Goal: Information Seeking & Learning: Compare options

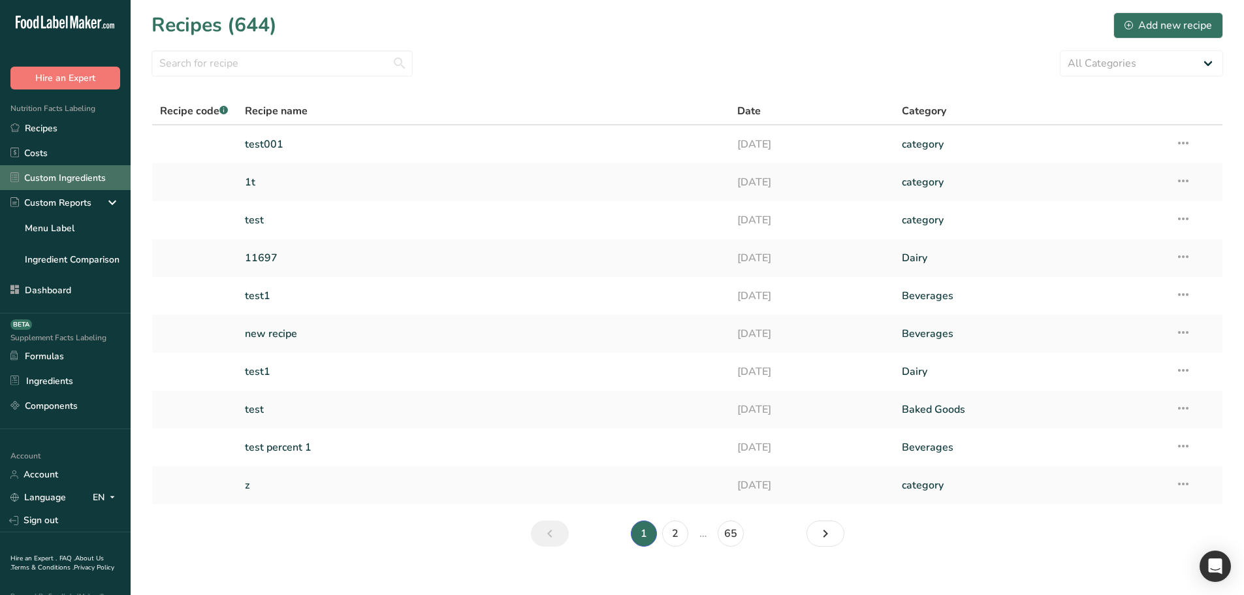
click at [80, 182] on link "Custom Ingredients" at bounding box center [65, 177] width 131 height 25
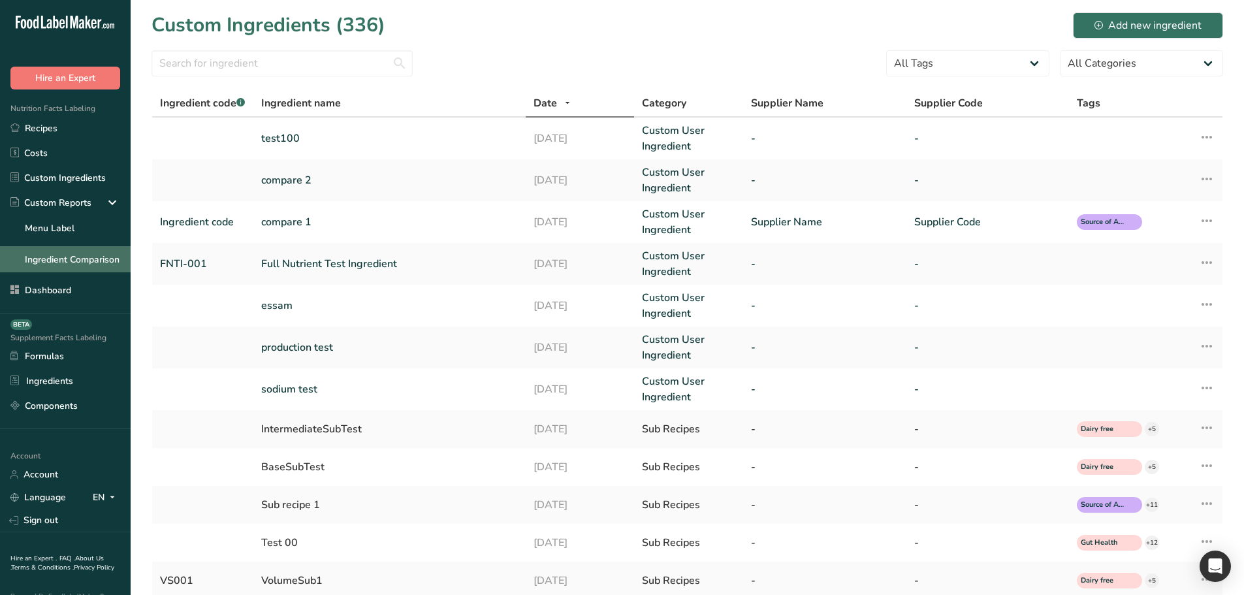
click at [49, 259] on link "Ingredient Comparison" at bounding box center [65, 259] width 131 height 26
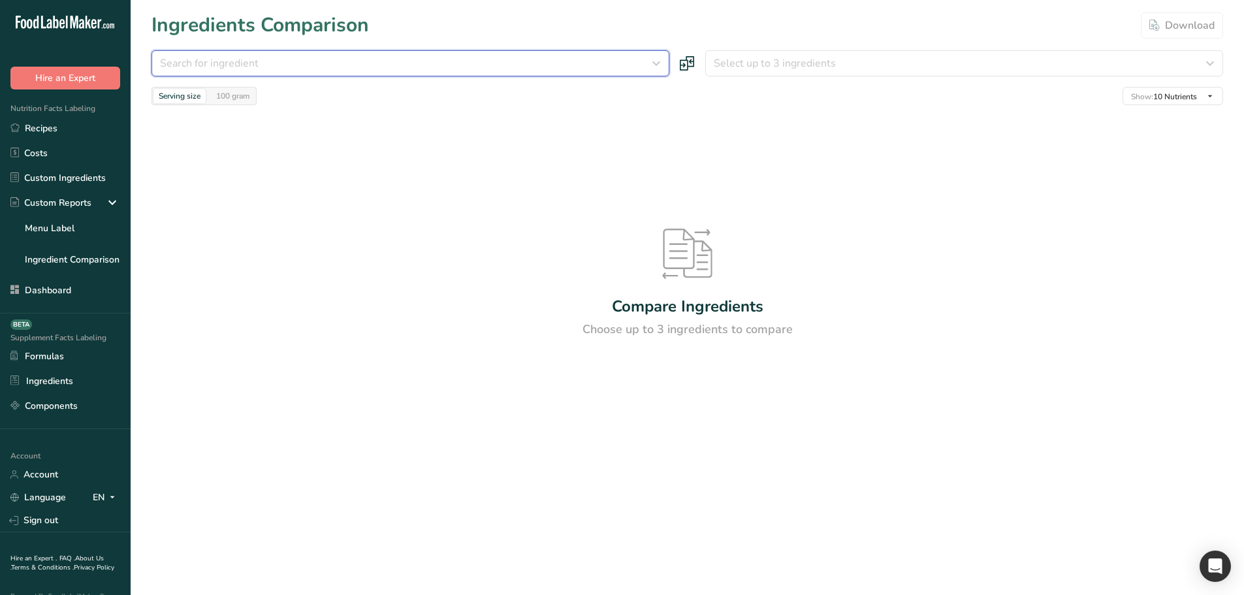
click at [394, 58] on div "Search for ingredient" at bounding box center [406, 64] width 493 height 16
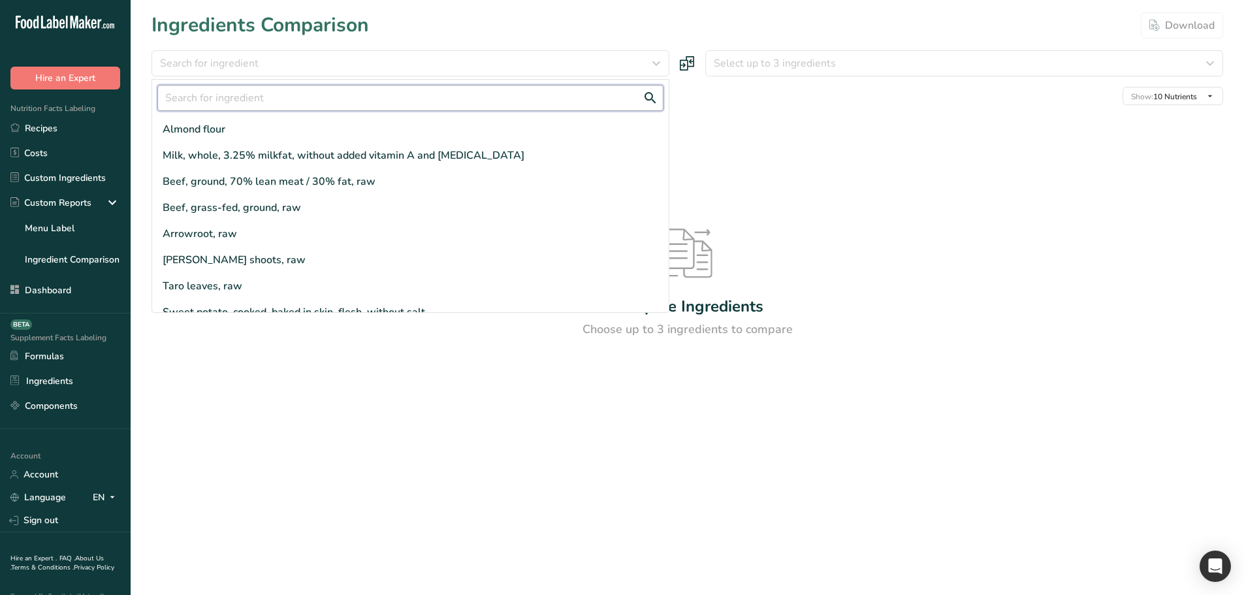
click at [320, 104] on input "text" at bounding box center [410, 98] width 506 height 26
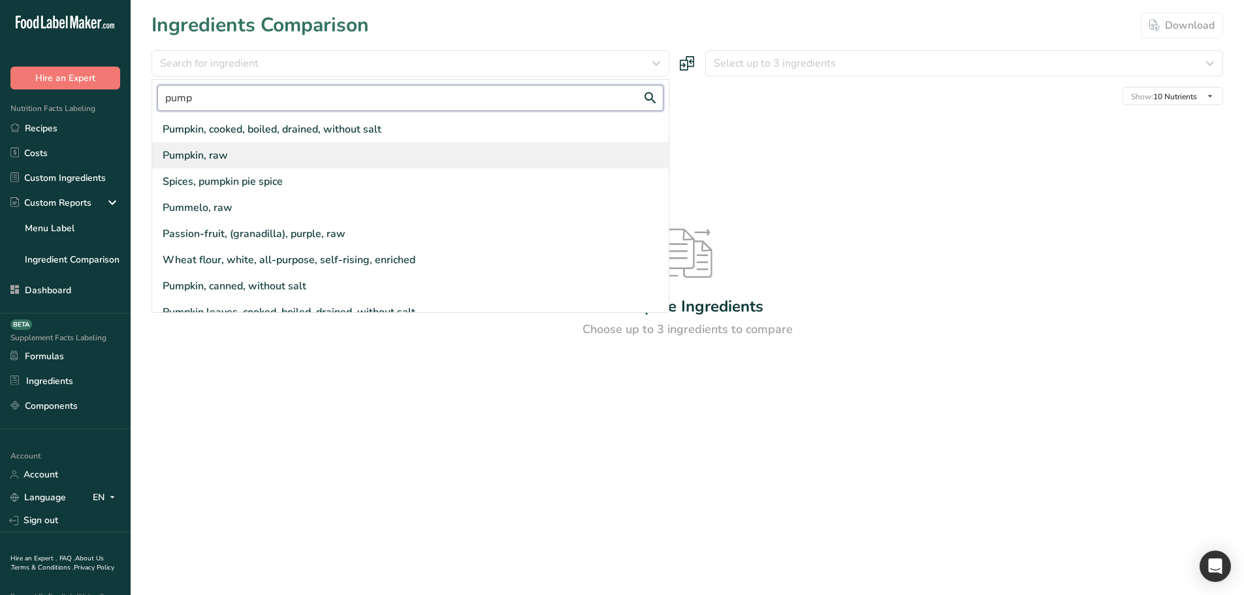
type input "pump"
click at [261, 152] on div "Pumpkin, raw" at bounding box center [410, 155] width 517 height 26
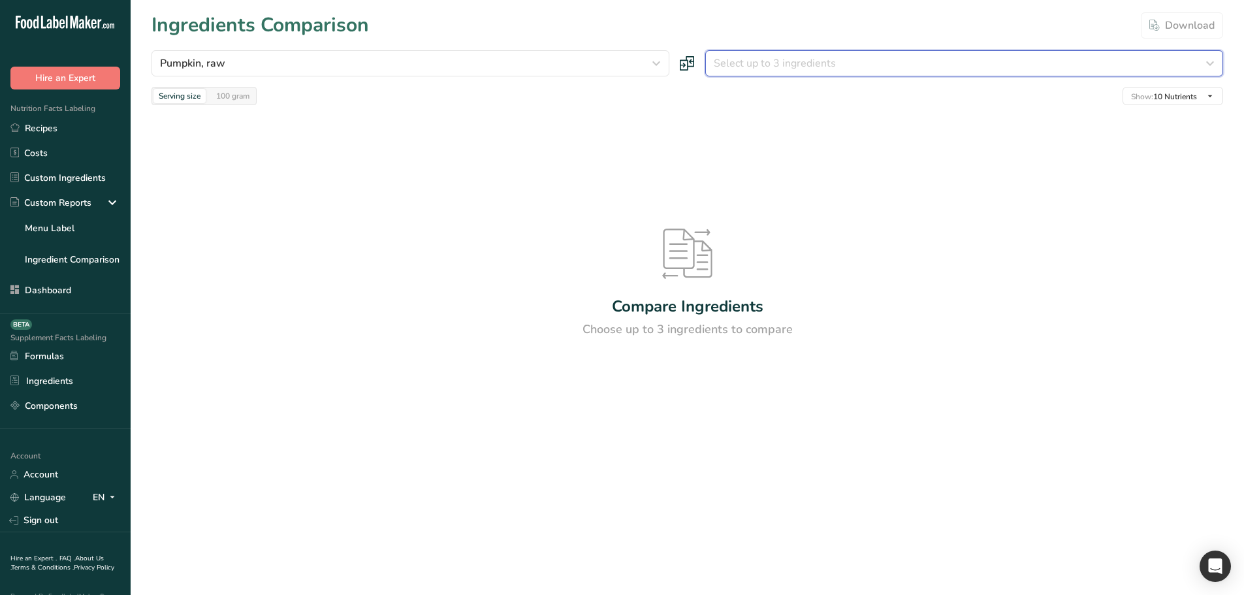
click at [787, 74] on button "Select up to 3 ingredients" at bounding box center [964, 63] width 518 height 26
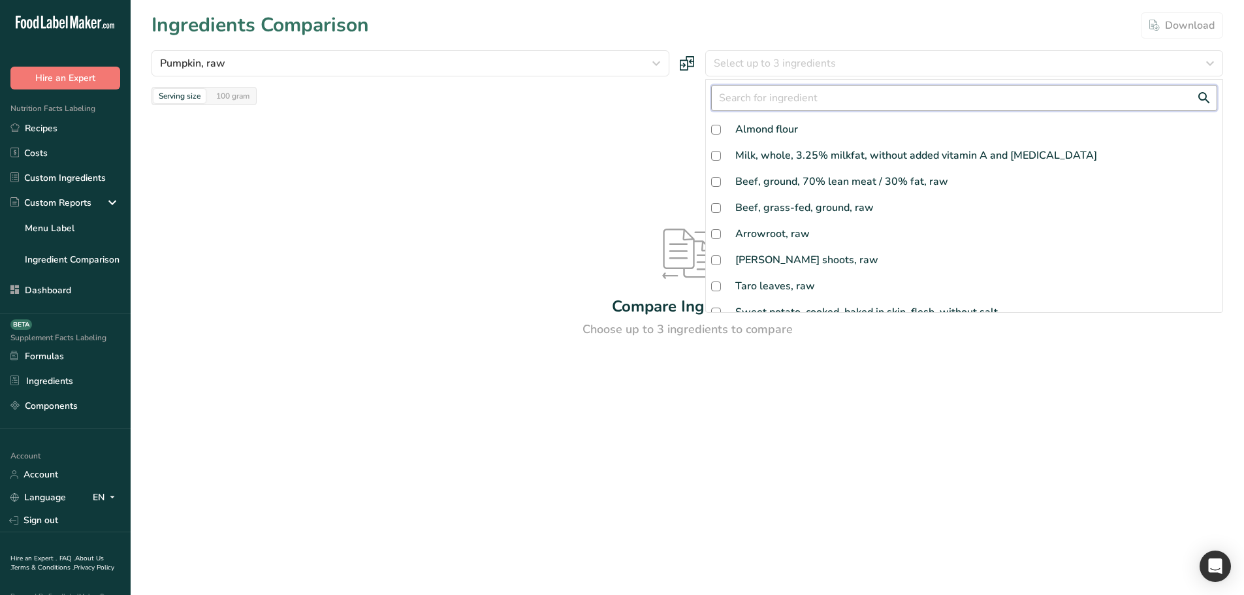
click at [781, 97] on input "text" at bounding box center [964, 98] width 506 height 26
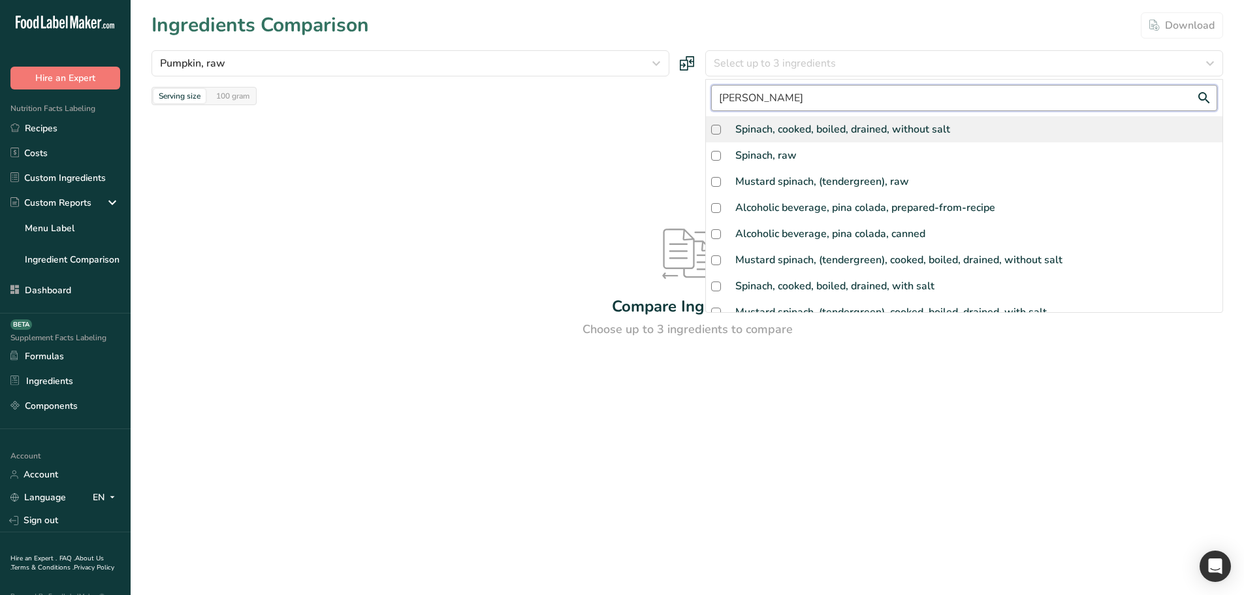
type input "[PERSON_NAME]"
click at [769, 131] on div "Spinach, cooked, boiled, drained, without salt" at bounding box center [842, 129] width 215 height 16
checkbox input "true"
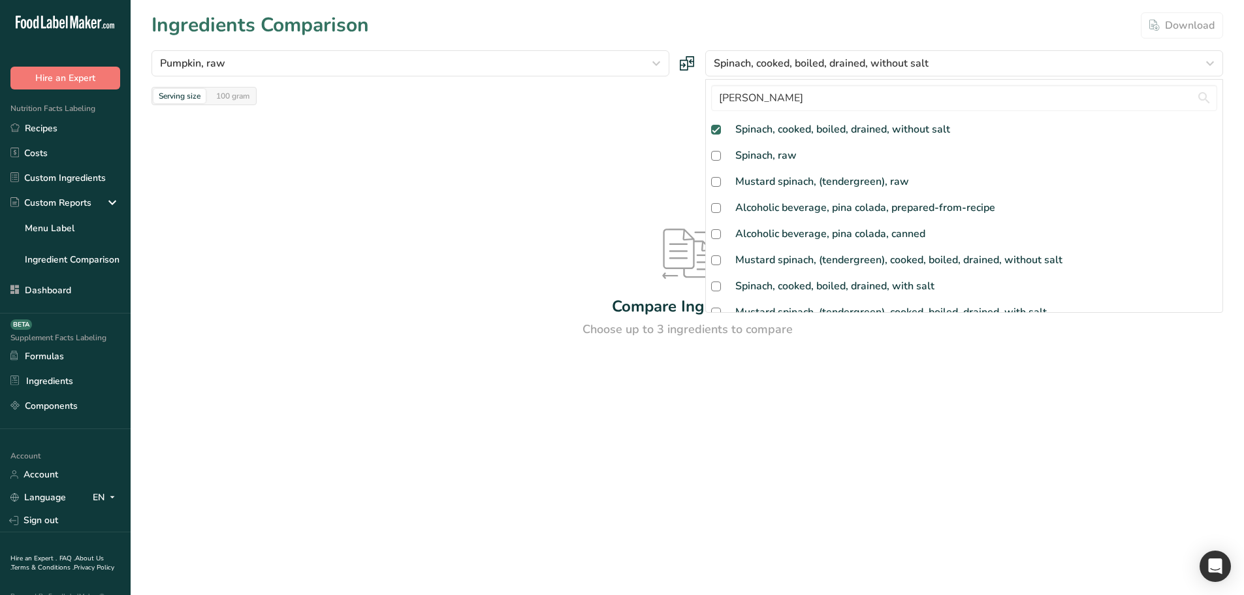
click at [630, 138] on div "Compare Ingredients Choose up to 3 ingredients to compare" at bounding box center [688, 283] width 1072 height 357
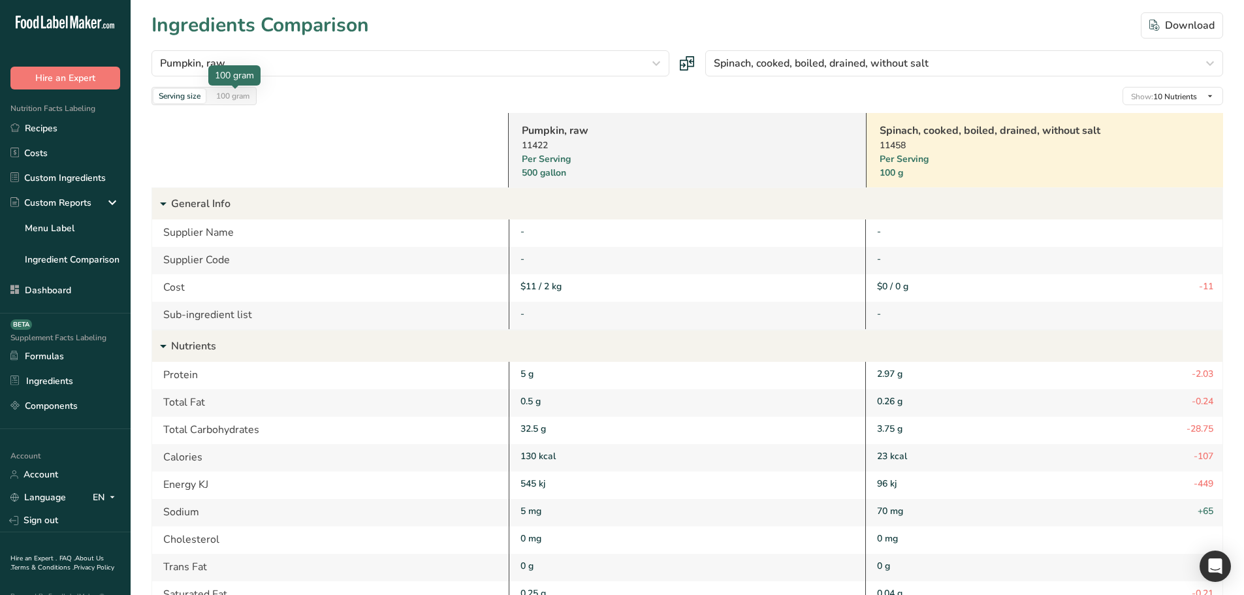
click at [228, 91] on div "100 gram" at bounding box center [233, 96] width 44 height 14
click at [174, 93] on div "Serving size" at bounding box center [179, 96] width 52 height 14
click at [551, 130] on link "Pumpkin, raw" at bounding box center [670, 131] width 296 height 16
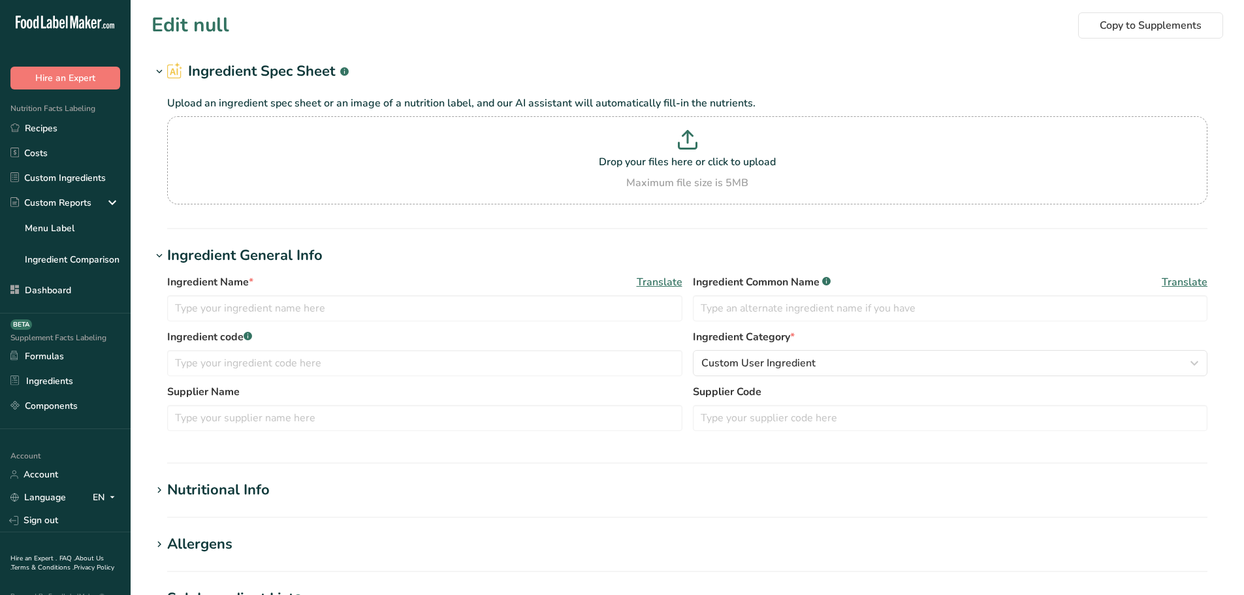
type input "Pumpkin, raw"
type input "Pumpkin"
type input "500"
select select "6"
select select "29"
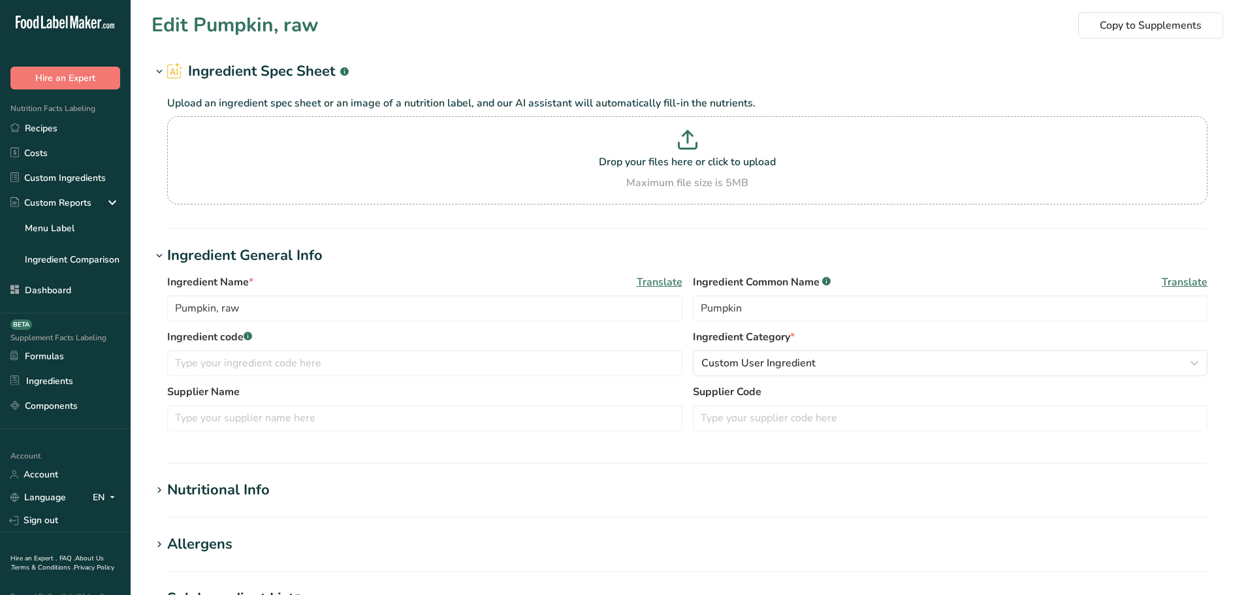
type input "16239408.9"
type KJ "68080598.85"
type Fat "62459.265"
type Fat "31229.633"
type Fat "0"
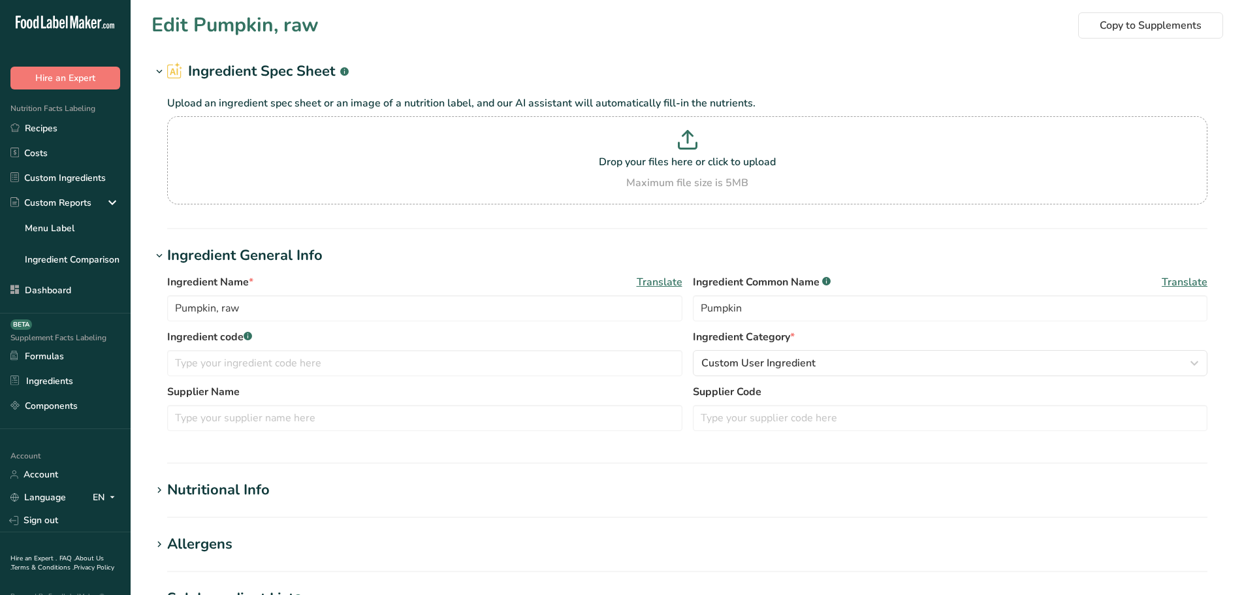
type input "0"
type input "624592.65"
type Carbohydrates "4059852.225"
type Fiber "312296.325"
type Sugars "1723875.714"
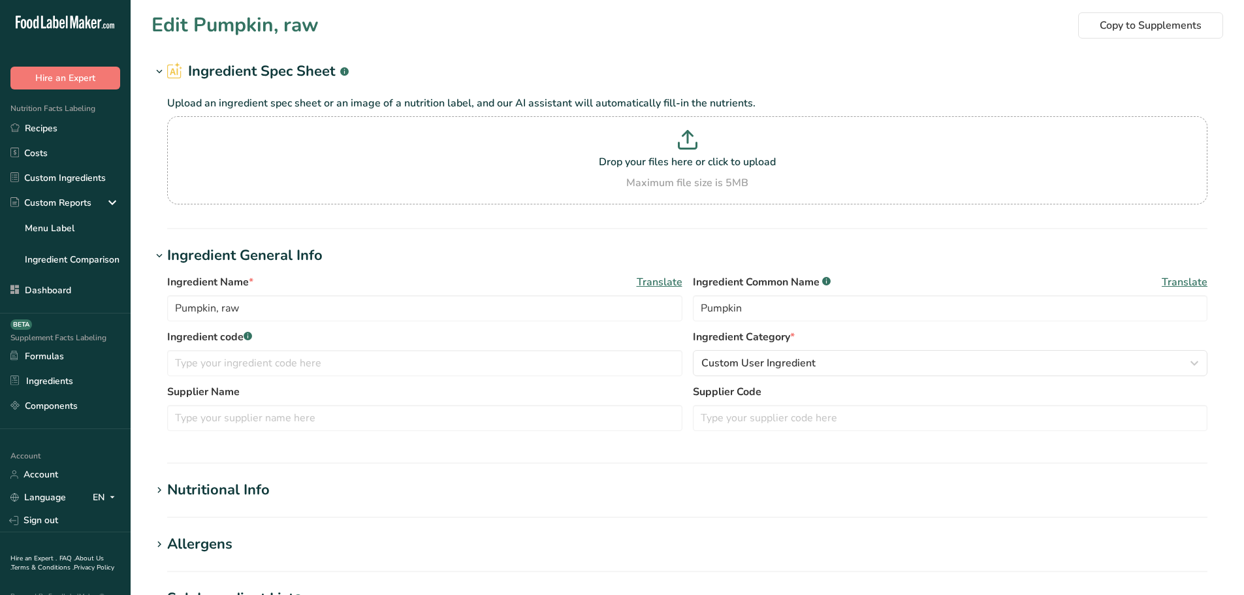
type Sugars "62.459"
type input "624592.65"
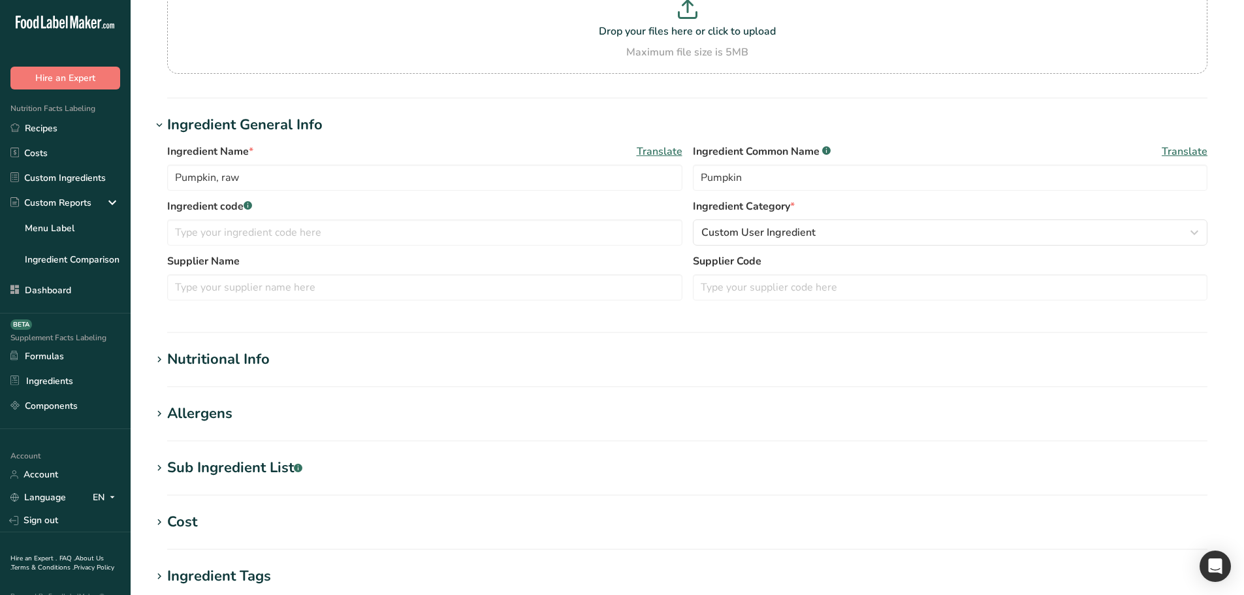
click at [277, 362] on h1 "Nutritional Info" at bounding box center [688, 360] width 1072 height 22
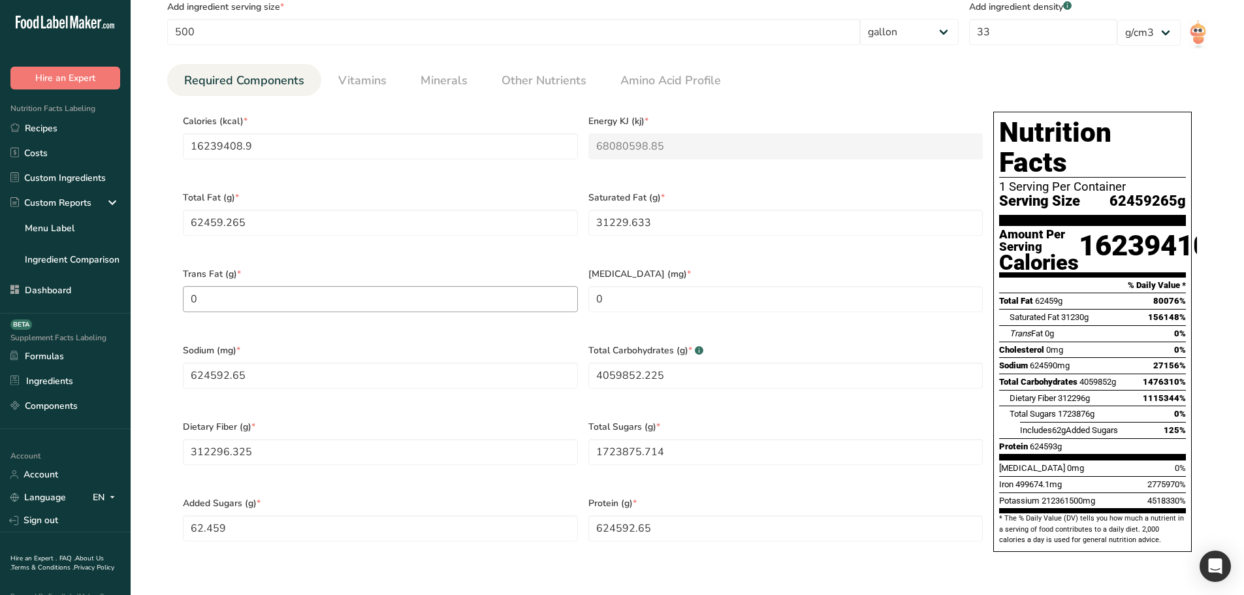
scroll to position [522, 0]
